Goal: Transaction & Acquisition: Book appointment/travel/reservation

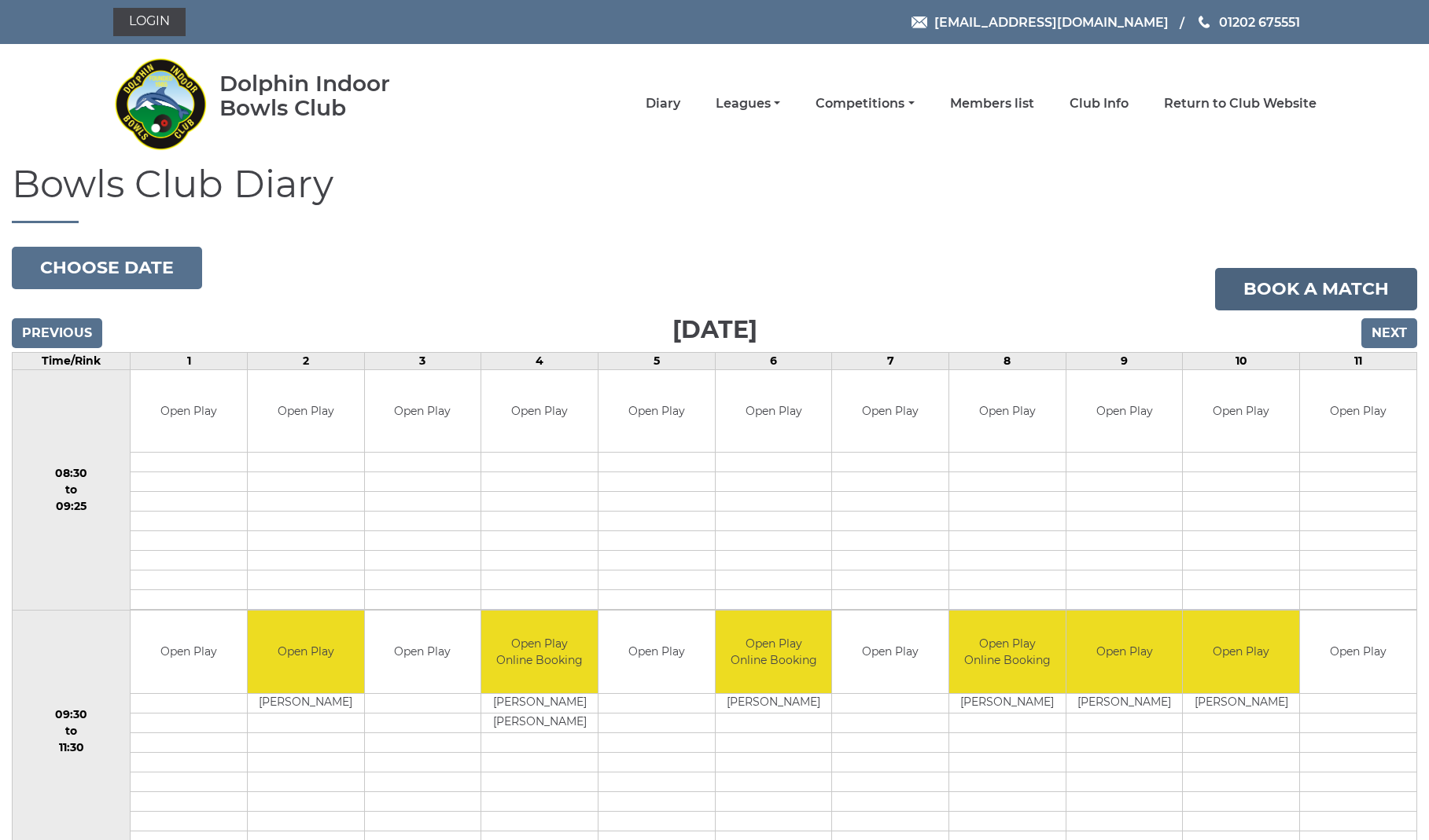
click at [1343, 289] on link "Book a match" at bounding box center [1316, 290] width 202 height 43
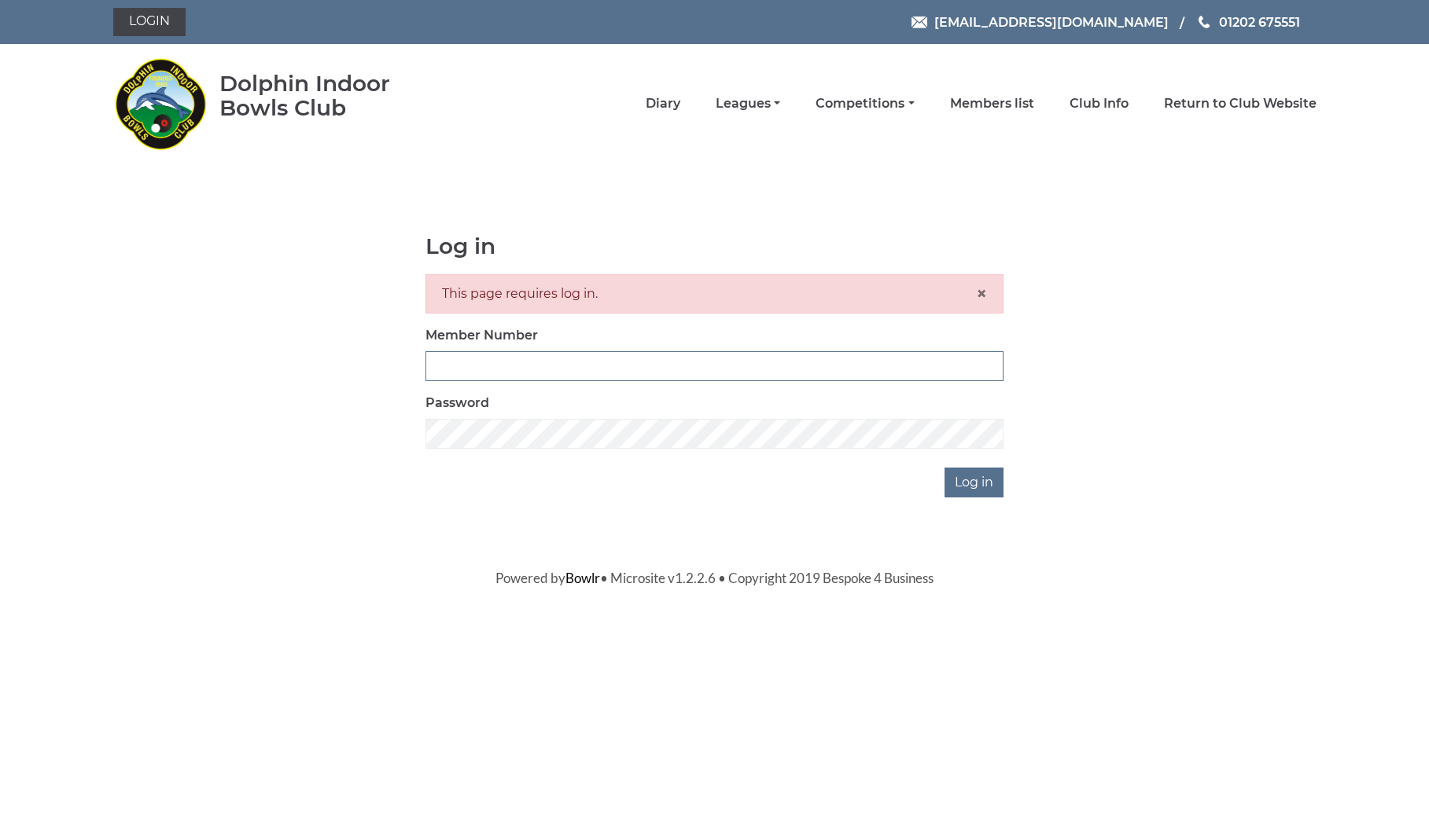
type input "2820"
click at [980, 477] on input "Log in" at bounding box center [974, 482] width 59 height 30
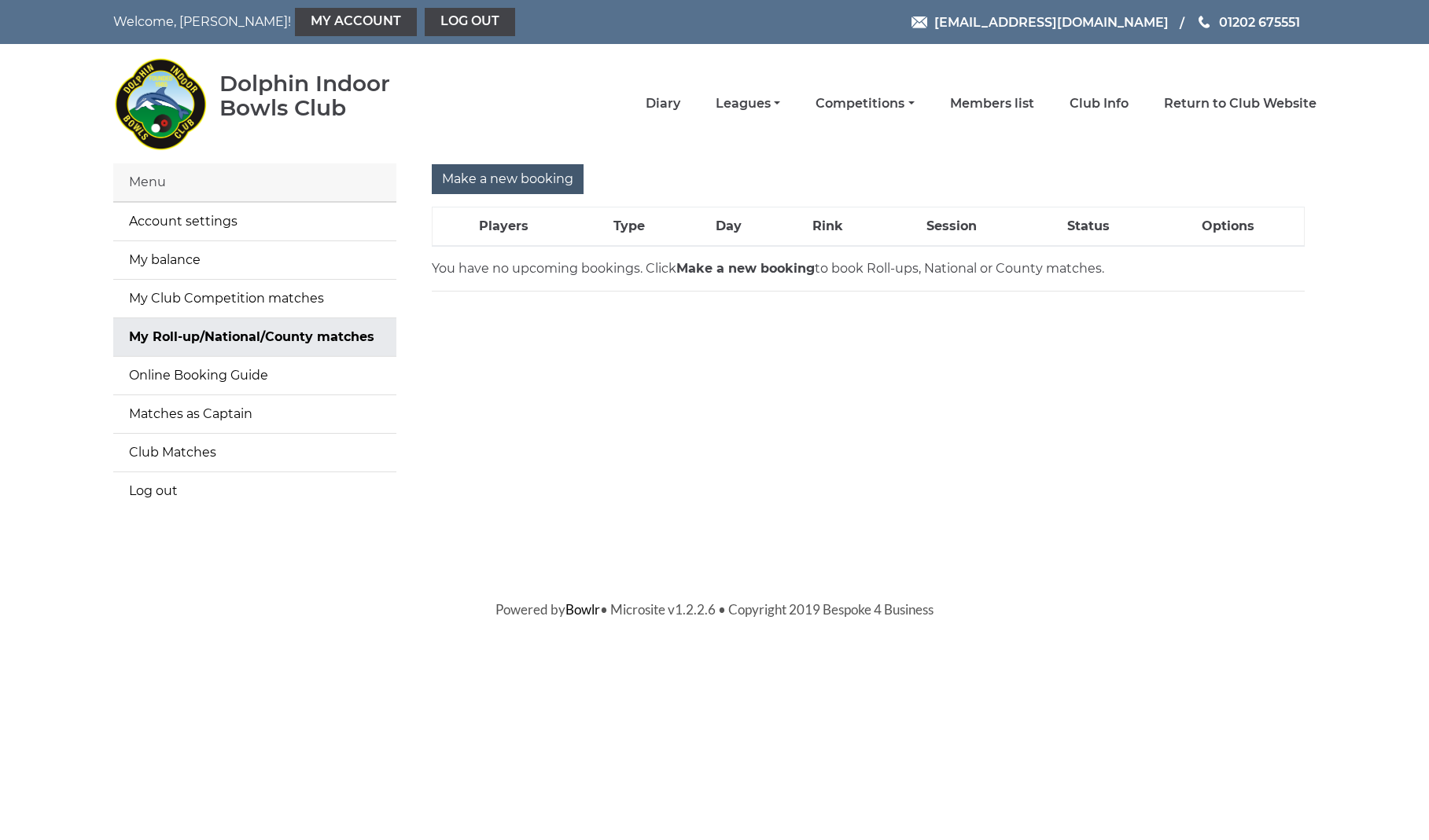
click at [493, 185] on input "Make a new booking" at bounding box center [508, 179] width 152 height 30
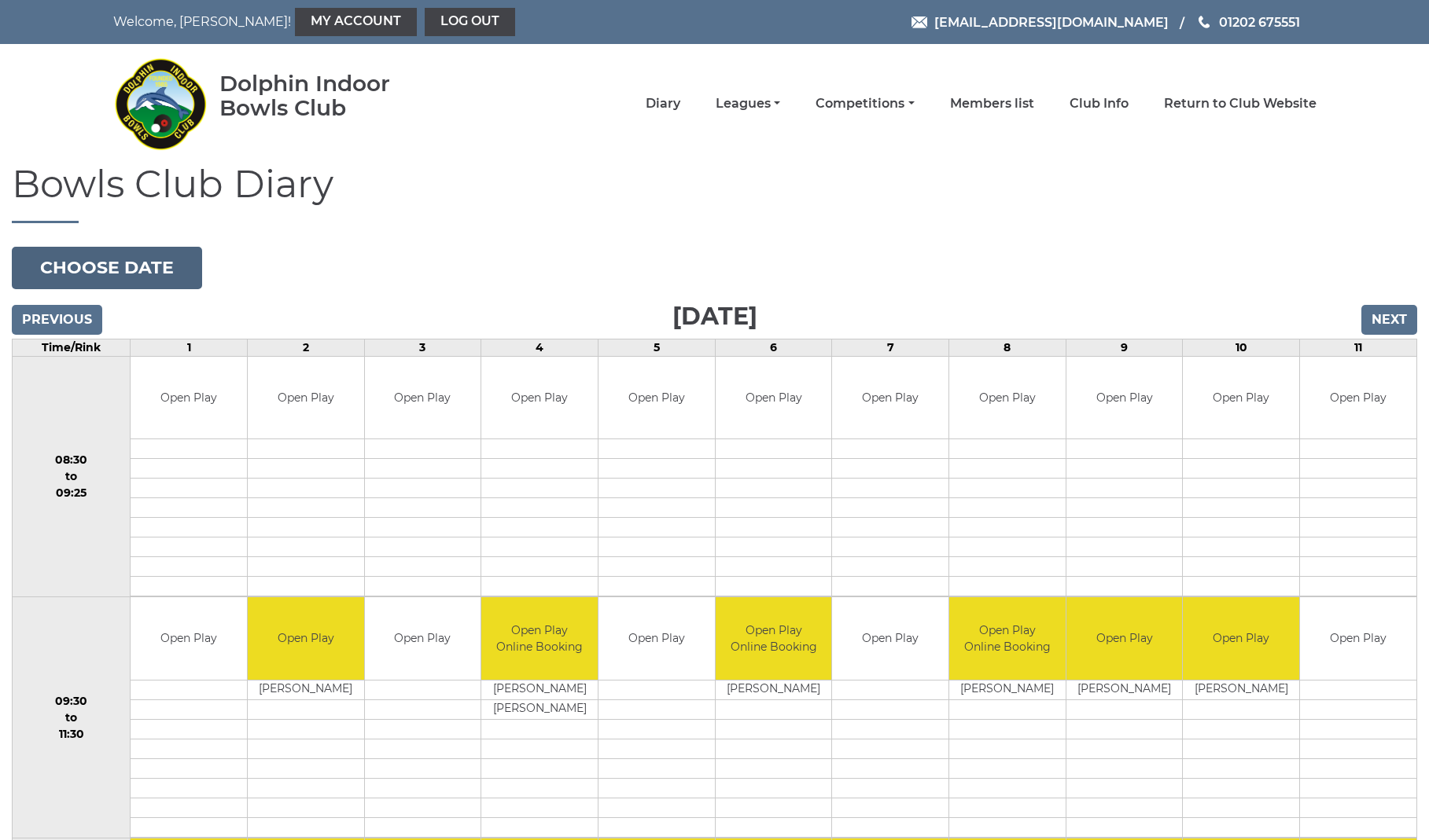
click at [96, 276] on button "Choose date" at bounding box center [107, 268] width 191 height 43
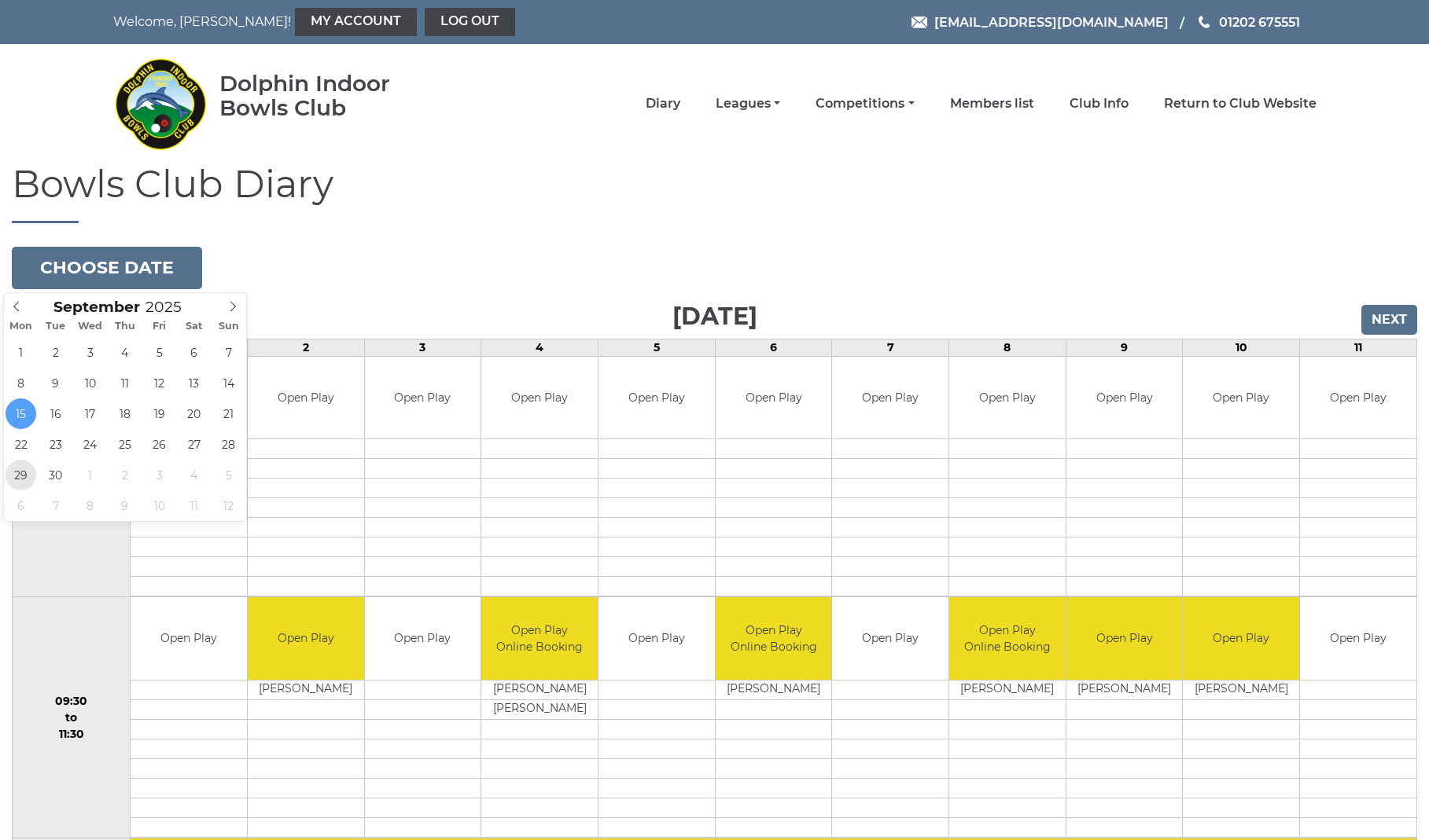
type input "2025-09-29"
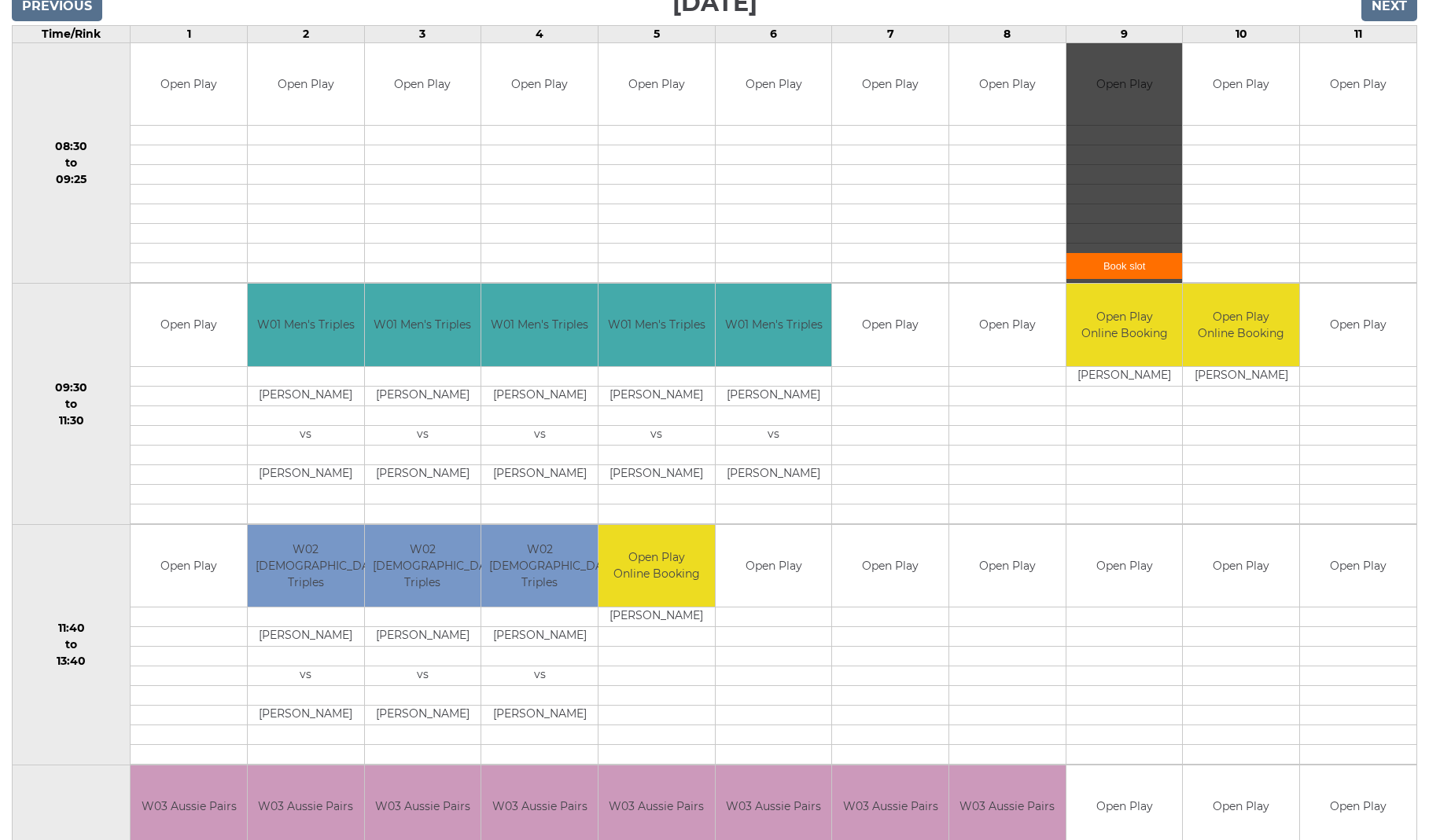
scroll to position [315, 0]
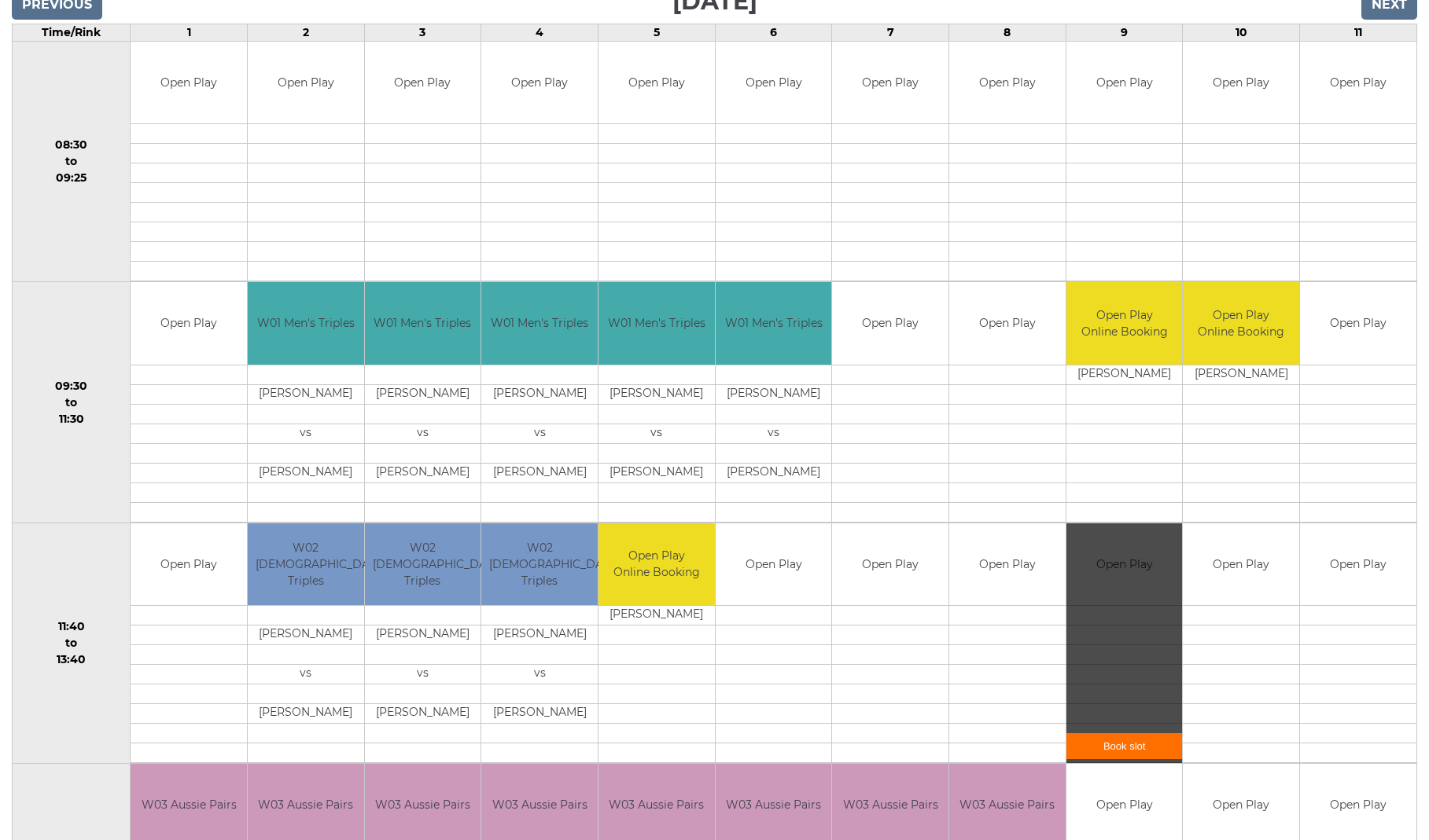
click at [1122, 753] on link "Book slot" at bounding box center [1125, 746] width 117 height 26
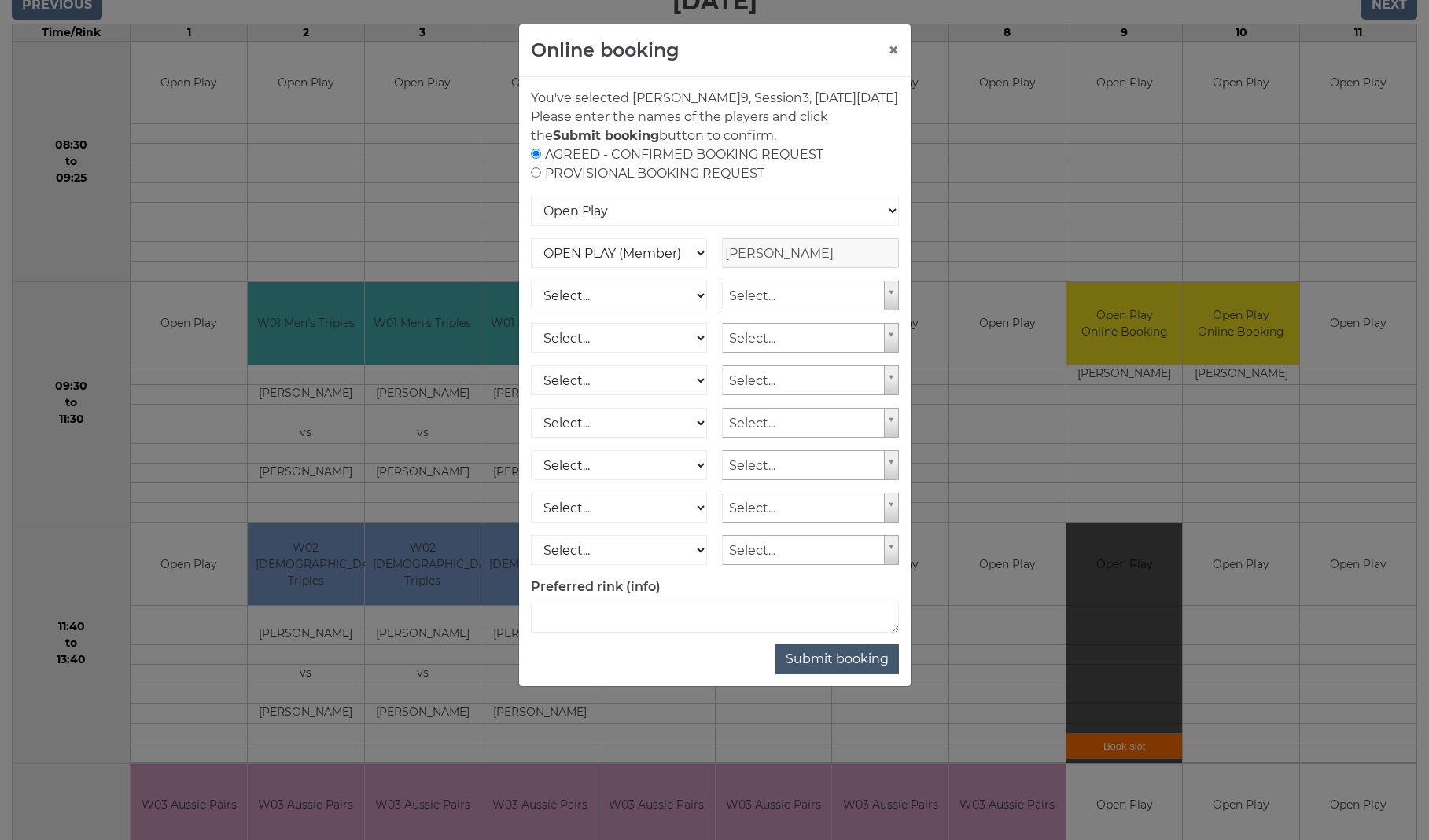
click at [865, 675] on button "Submit booking" at bounding box center [837, 659] width 124 height 30
click at [823, 675] on button "Submit booking" at bounding box center [837, 659] width 124 height 30
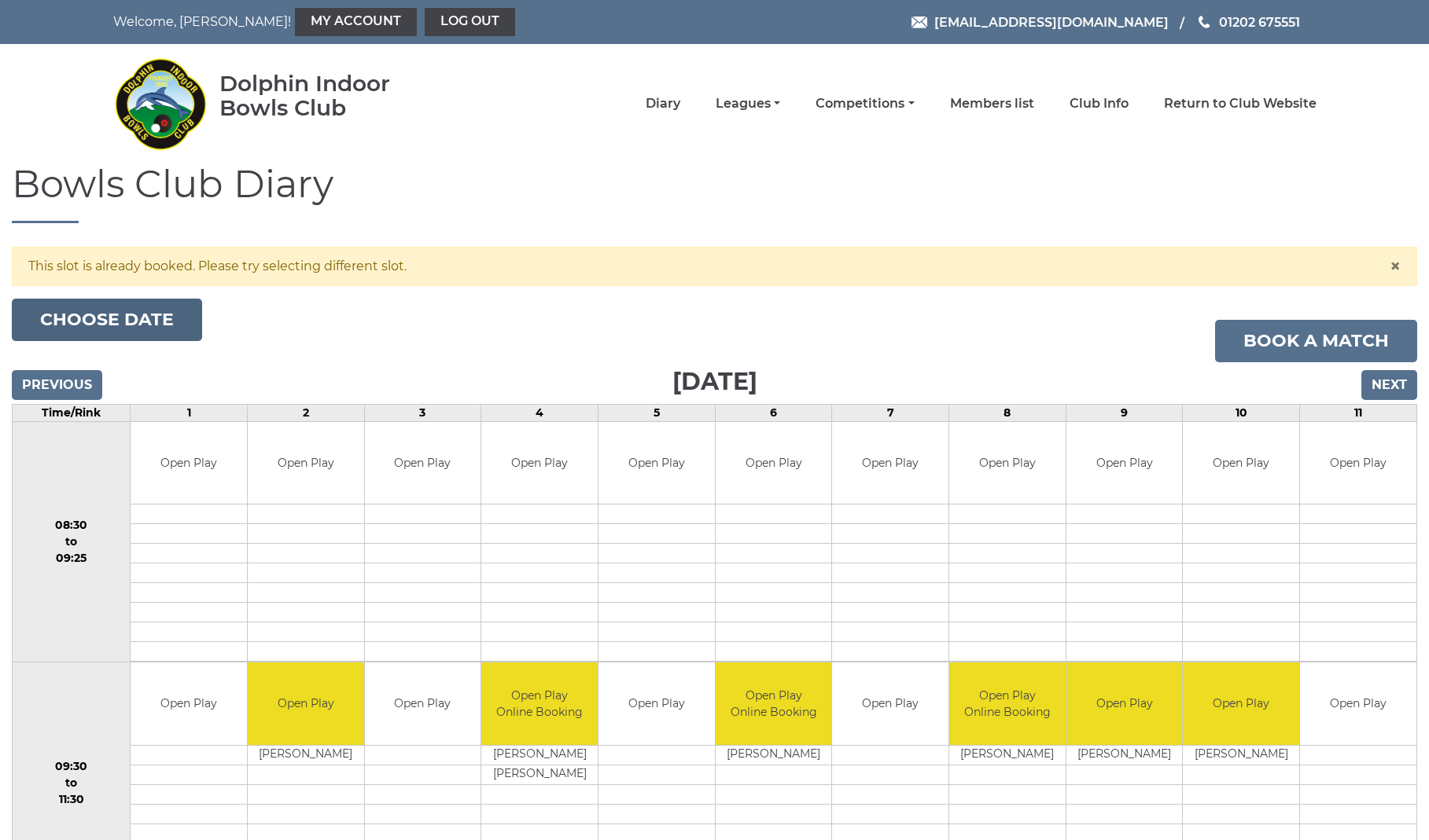
click at [138, 323] on button "Choose date" at bounding box center [107, 320] width 191 height 43
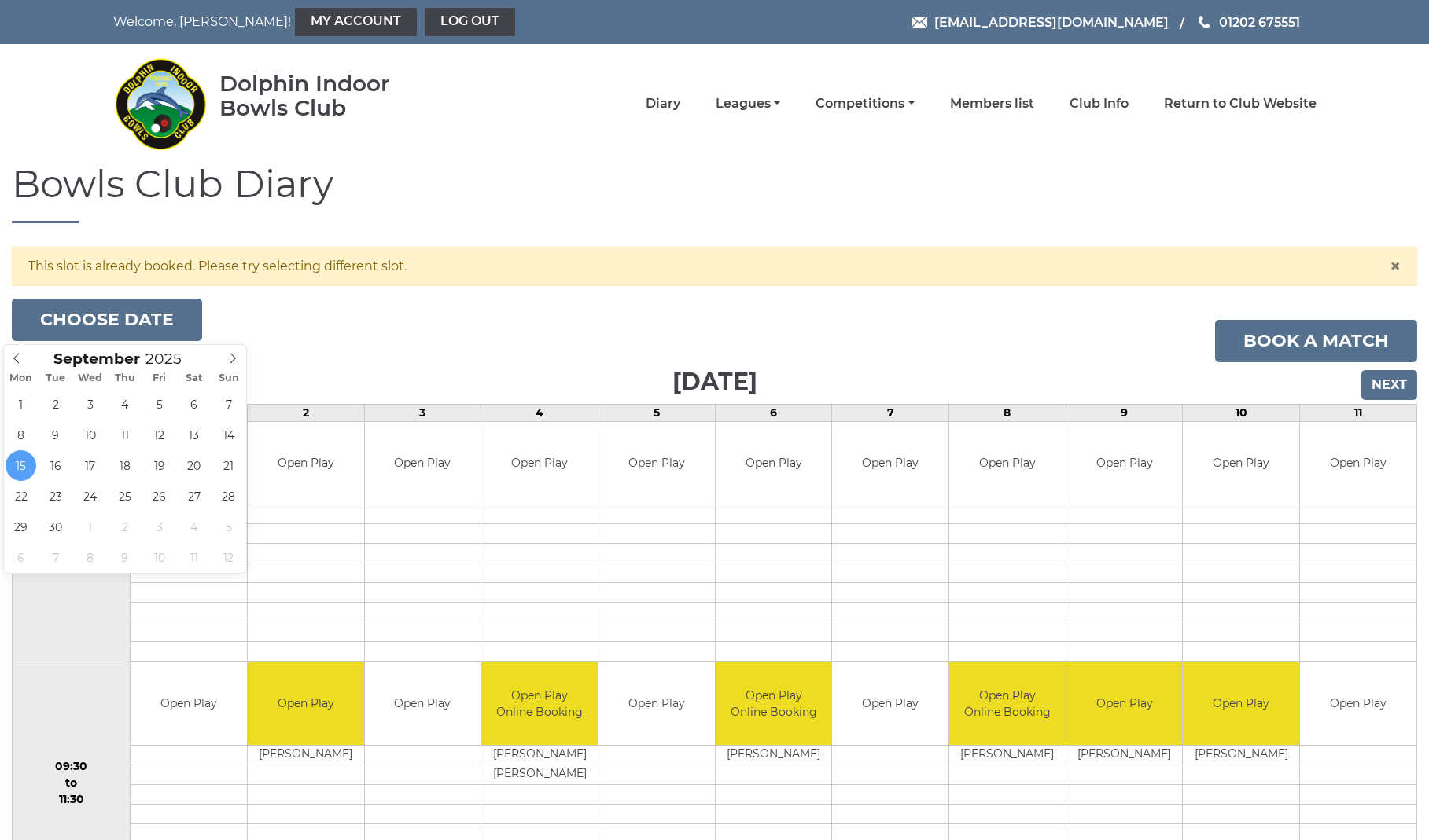
type input "[DATE]"
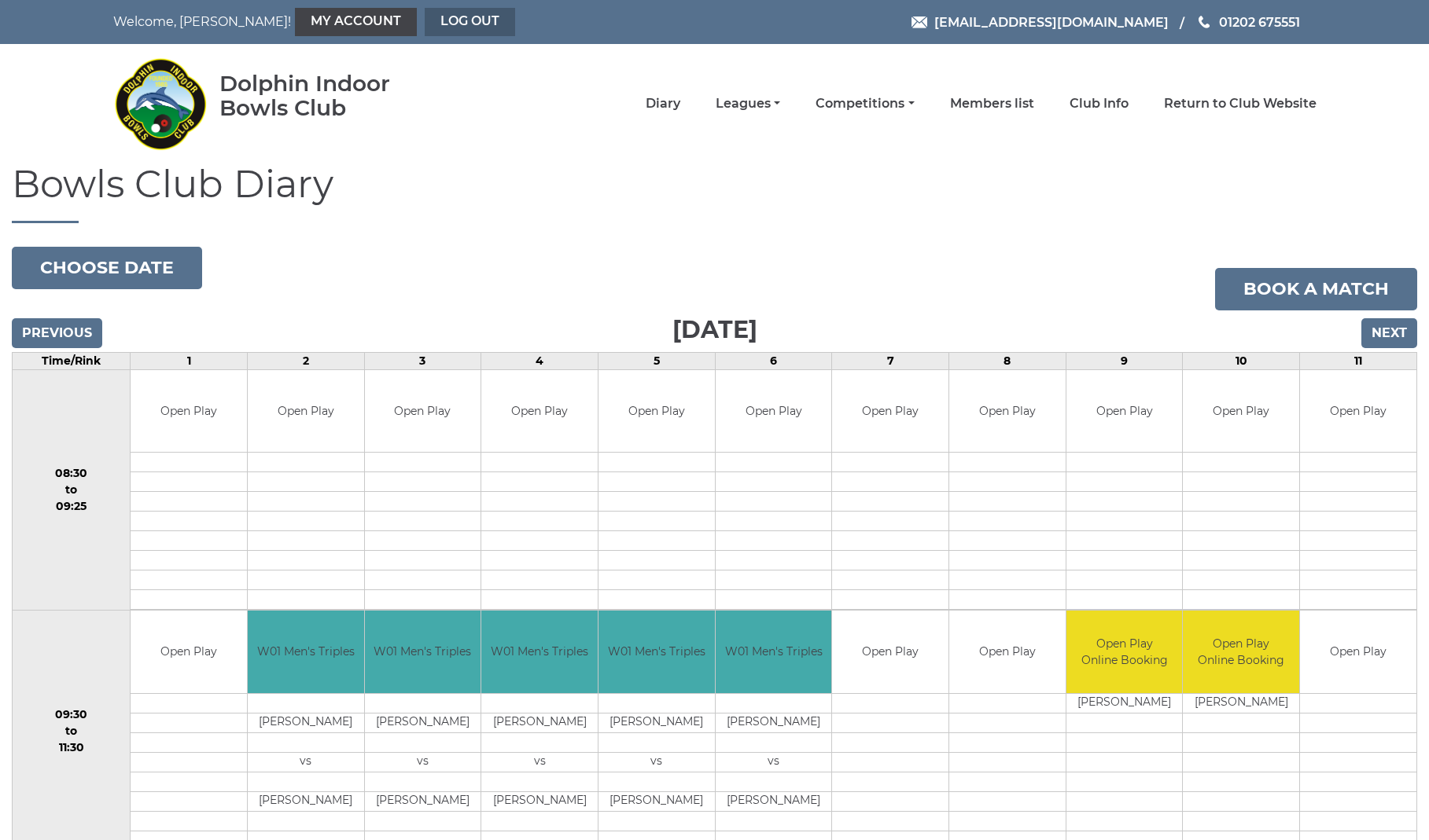
click at [425, 27] on link "Log out" at bounding box center [470, 21] width 90 height 28
